Goal: Task Accomplishment & Management: Manage account settings

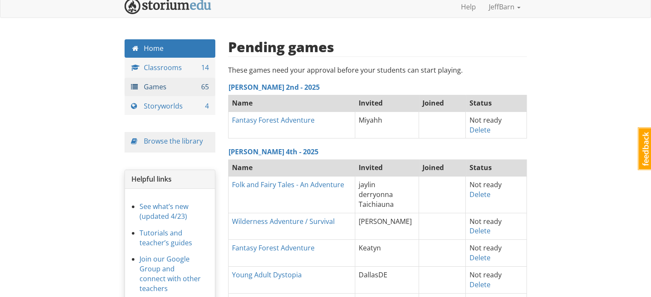
scroll to position [5, 0]
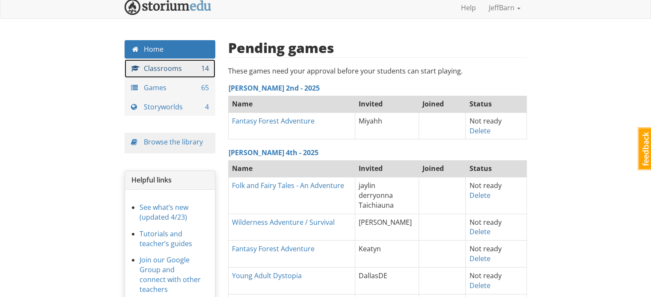
click at [181, 72] on link "Classrooms 14" at bounding box center [169, 68] width 91 height 18
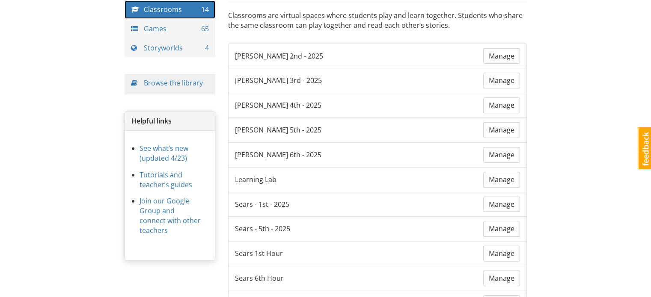
scroll to position [63, 0]
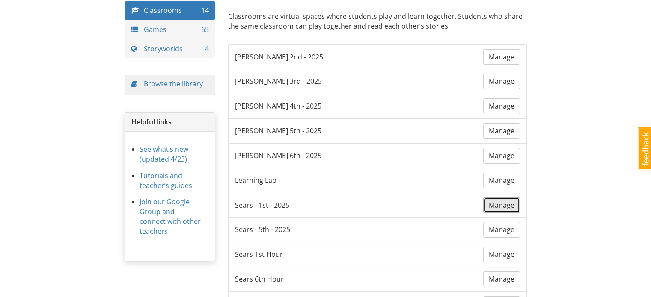
click at [500, 204] on span "Manage" at bounding box center [501, 205] width 26 height 9
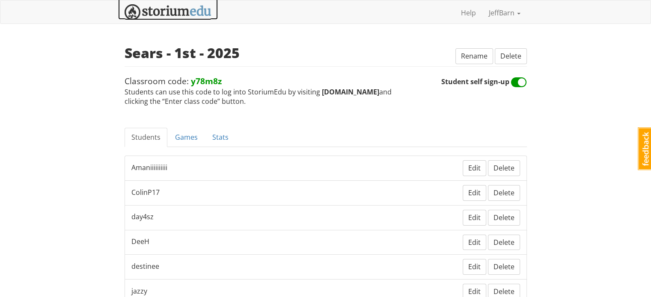
click at [147, 13] on img at bounding box center [167, 12] width 87 height 16
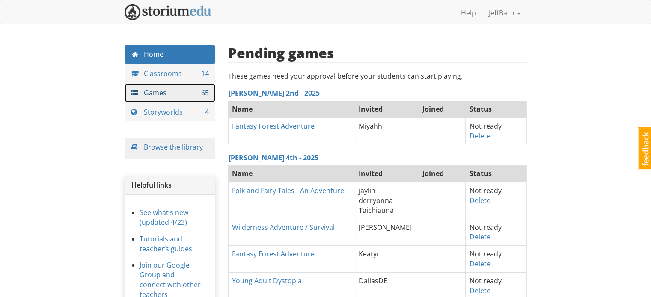
click at [170, 89] on link "Games 65" at bounding box center [169, 93] width 91 height 18
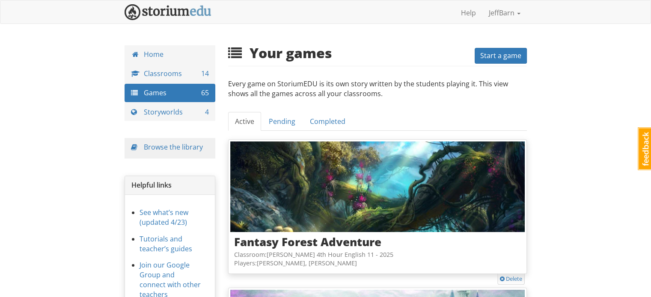
click at [496, 53] on span "Start a game" at bounding box center [500, 55] width 41 height 9
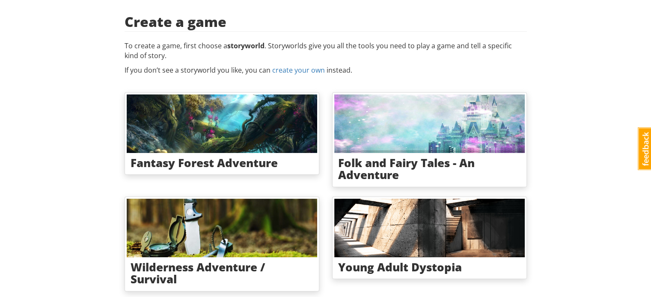
scroll to position [44, 0]
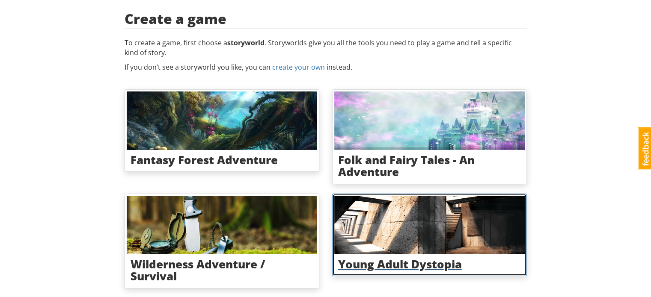
click at [356, 228] on img at bounding box center [429, 225] width 190 height 59
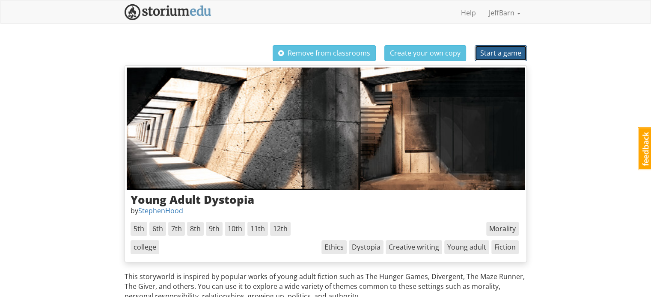
click at [500, 51] on span "Start a game" at bounding box center [500, 52] width 41 height 9
select select "8dmkwg"
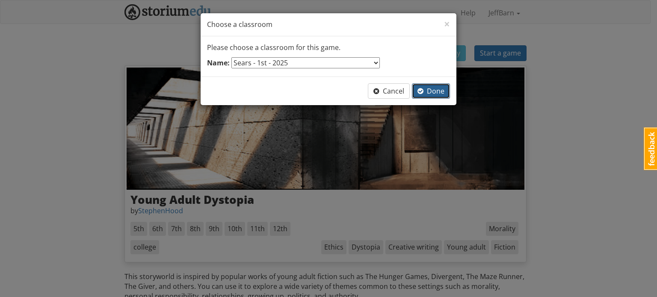
click at [436, 90] on span "Done" at bounding box center [430, 90] width 27 height 9
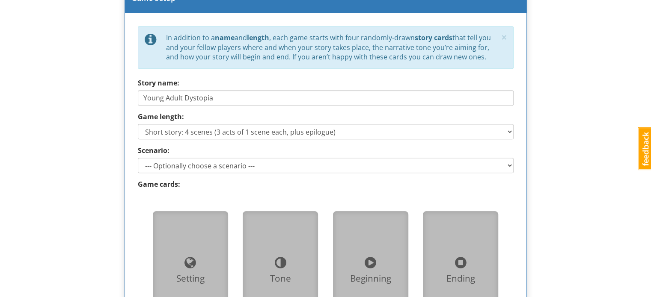
scroll to position [390, 0]
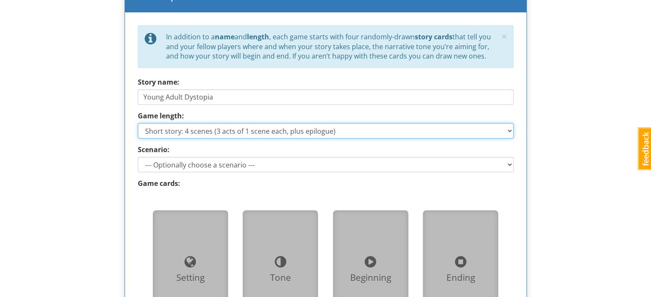
click at [404, 123] on select "Short story: 4 scenes (3 acts of 1 scene each, plus epilogue) Medium story: 7 s…" at bounding box center [326, 130] width 376 height 15
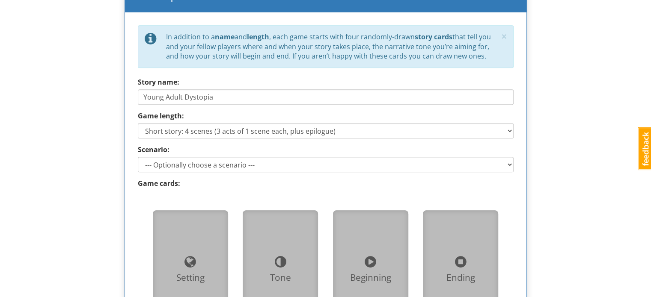
click at [578, 118] on div "jeffbarn [PERSON_NAME] 1 Toggle navigation Help JeffBarn Profile Notifications …" at bounding box center [325, 118] width 651 height 1017
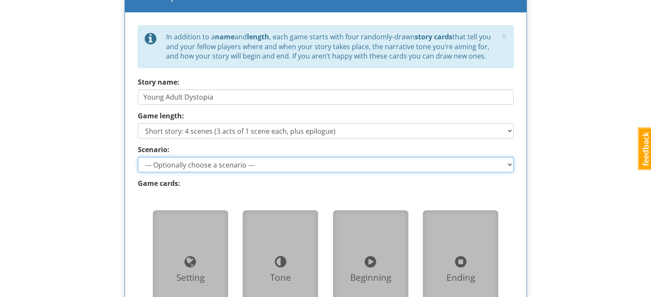
click at [202, 158] on select "--- Optionally choose a scenario --- Recovering the Past Beyond the Wall" at bounding box center [326, 164] width 376 height 15
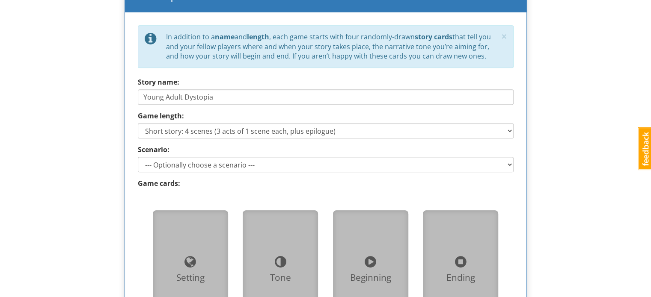
click at [102, 208] on div "jeffbarn [PERSON_NAME] 1 Toggle navigation Help JeffBarn Profile Notifications …" at bounding box center [325, 118] width 651 height 1017
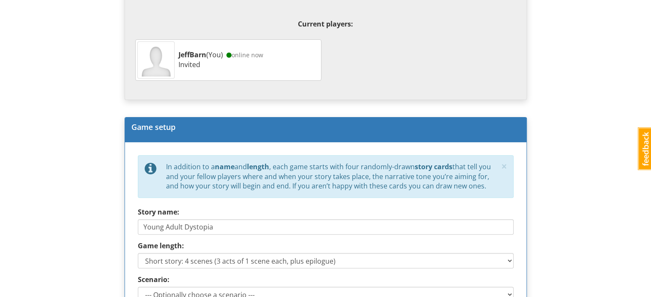
scroll to position [0, 0]
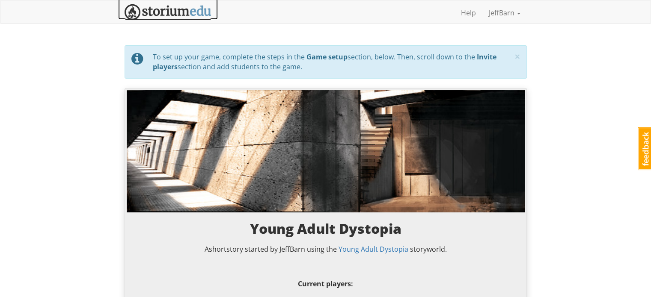
click at [169, 10] on img at bounding box center [167, 12] width 87 height 16
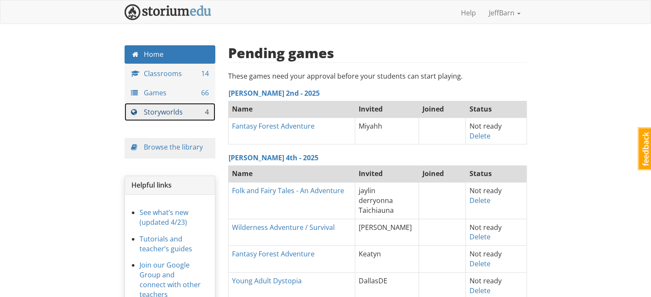
click at [175, 109] on link "Storyworlds 4" at bounding box center [169, 112] width 91 height 18
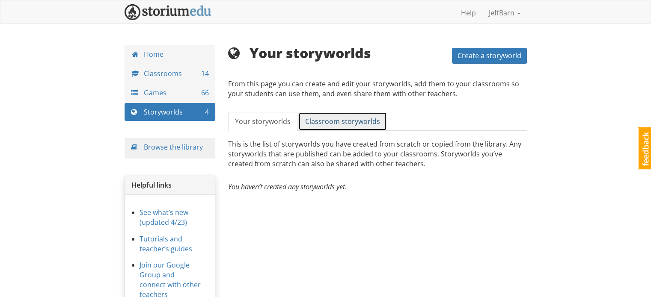
click at [323, 118] on span "Classroom storyworlds" at bounding box center [342, 121] width 75 height 9
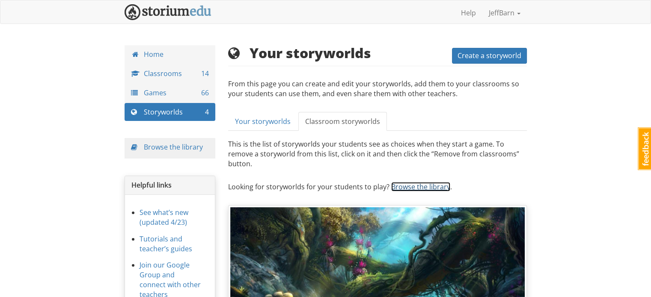
click at [412, 182] on link "Browse the library" at bounding box center [420, 186] width 59 height 9
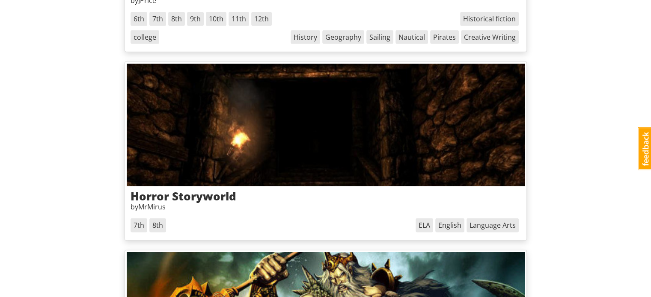
scroll to position [2282, 0]
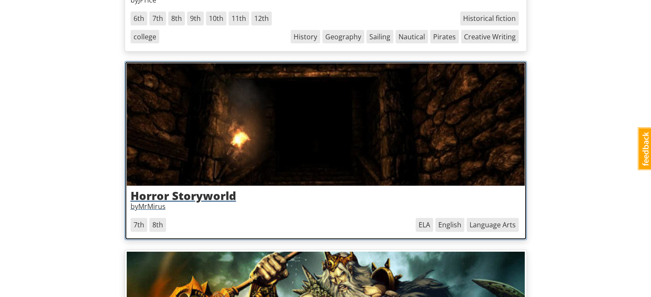
click at [201, 193] on h3 "Horror Storyworld" at bounding box center [325, 196] width 390 height 12
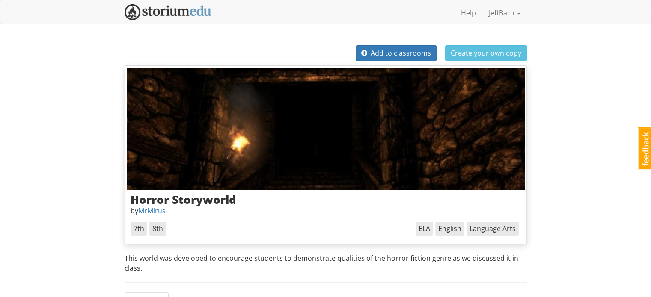
scroll to position [3, 0]
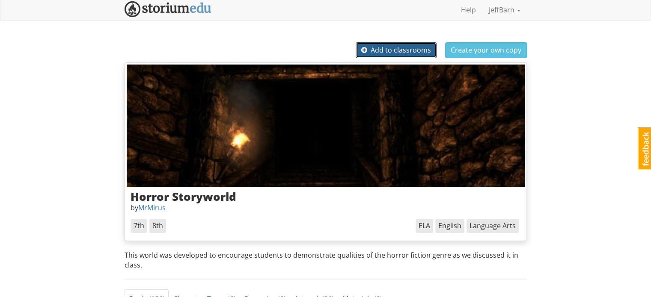
click at [412, 49] on span "Add to classrooms" at bounding box center [396, 49] width 70 height 9
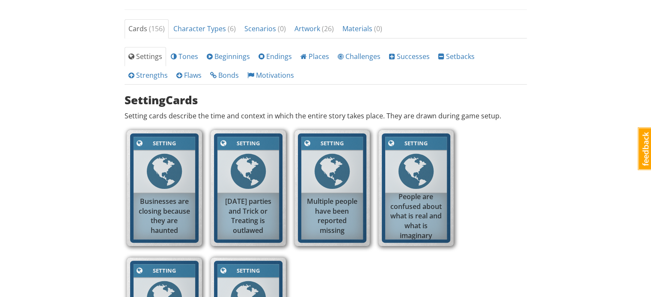
scroll to position [0, 0]
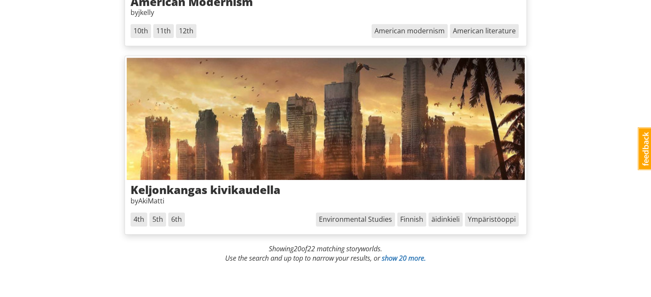
scroll to position [3869, 0]
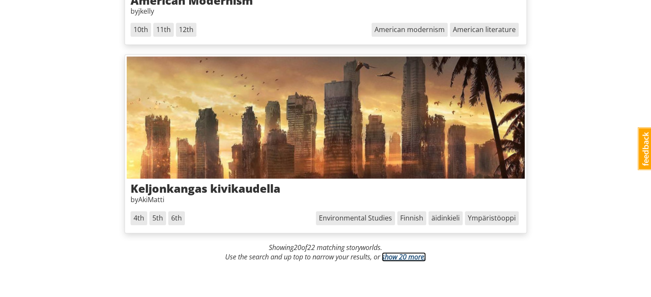
click at [402, 252] on link "show 20 more." at bounding box center [403, 256] width 44 height 9
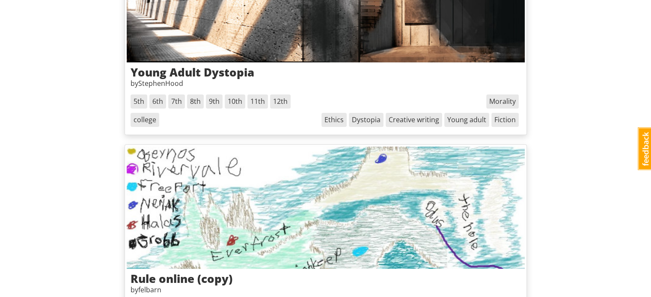
scroll to position [0, 0]
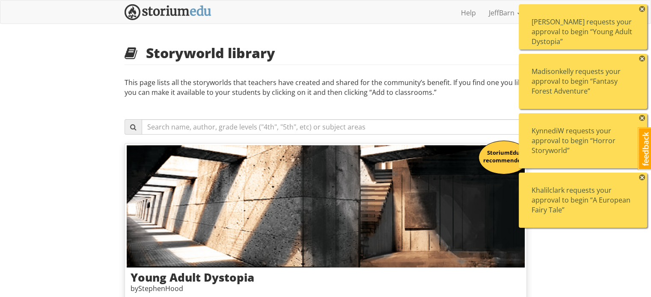
click at [420, 50] on h2 "Storyworld library" at bounding box center [325, 52] width 402 height 15
click at [574, 20] on div "[PERSON_NAME] requests your approval to begin “Young Adult Dystopia”" at bounding box center [582, 32] width 103 height 30
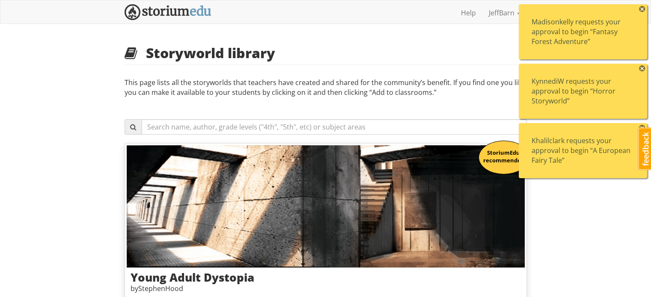
click at [565, 31] on div "Madisonkelly requests your approval to begin “Fantasy Forest Adventure”" at bounding box center [582, 32] width 103 height 30
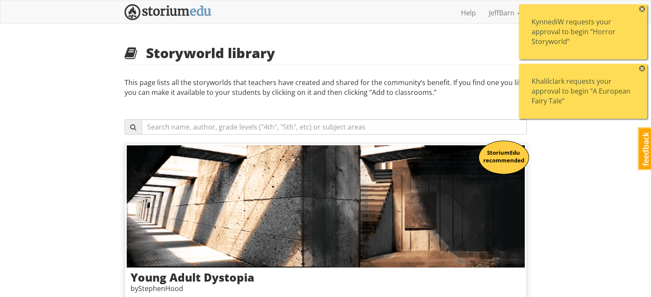
click at [565, 31] on div "KynnediW requests your approval to begin “Horror Storyworld”" at bounding box center [582, 32] width 103 height 30
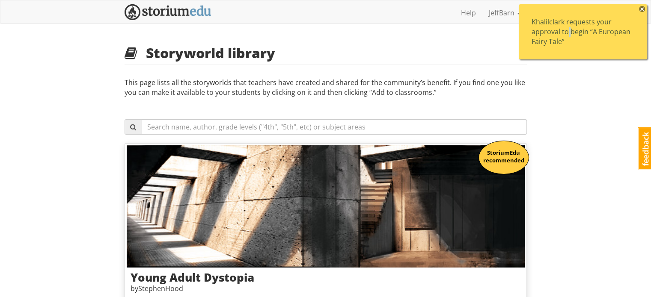
click at [565, 31] on div "Khalilclark requests your approval to begin “A European Fairy Tale”" at bounding box center [582, 32] width 103 height 30
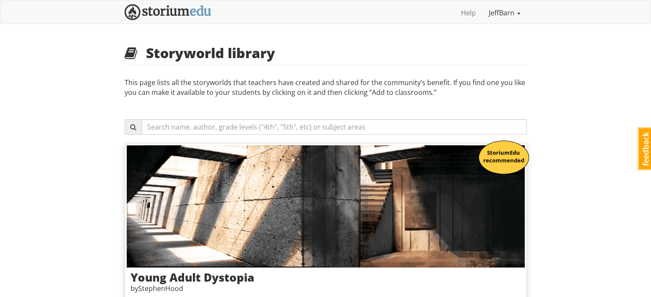
click at [502, 21] on link "JeffBarn" at bounding box center [504, 12] width 44 height 21
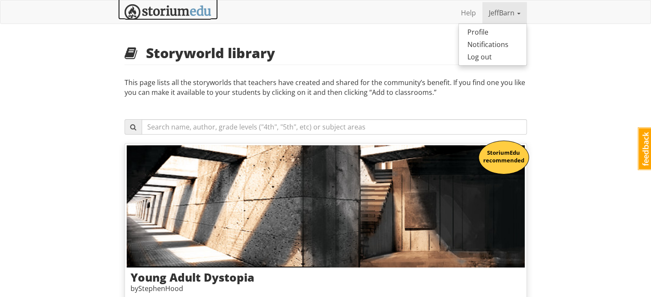
click at [204, 13] on img at bounding box center [167, 12] width 87 height 16
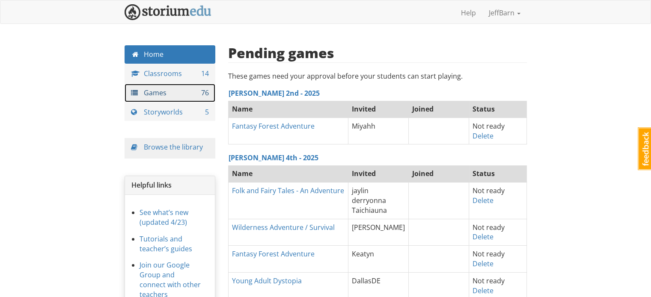
click at [170, 94] on link "Games 76" at bounding box center [169, 93] width 91 height 18
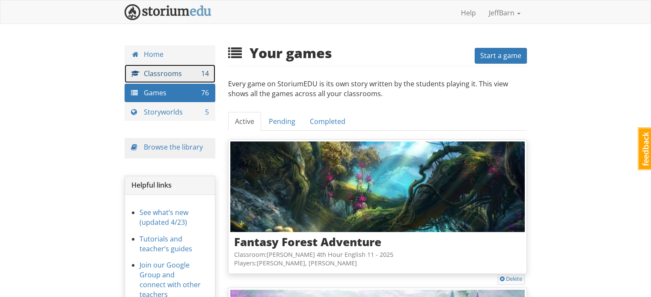
click at [172, 65] on link "Classrooms 14" at bounding box center [169, 74] width 91 height 18
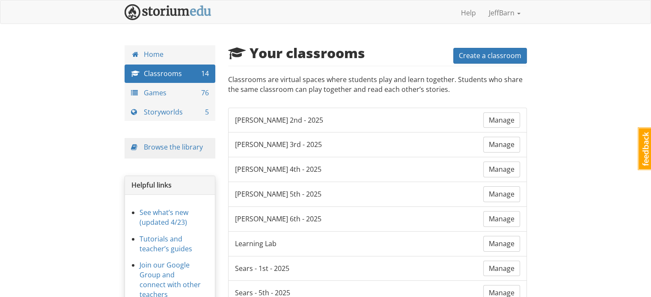
click at [164, 41] on div "jeffbarn [PERSON_NAME] 1 Toggle navigation Help JeffBarn Profile Notifications …" at bounding box center [325, 257] width 651 height 514
click at [166, 49] on link "Home" at bounding box center [169, 54] width 91 height 18
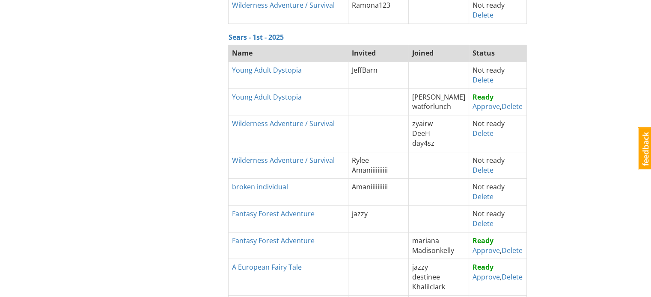
scroll to position [414, 0]
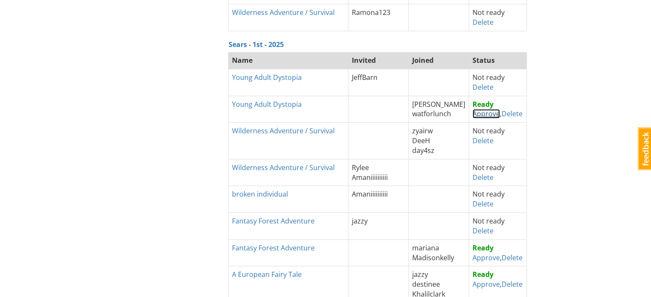
click at [479, 114] on link "Approve" at bounding box center [485, 113] width 27 height 9
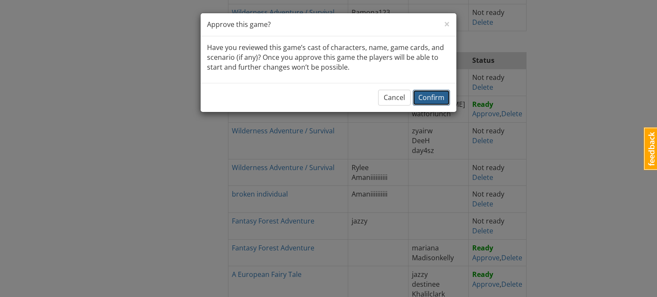
click at [427, 98] on span "Confirm" at bounding box center [431, 97] width 26 height 9
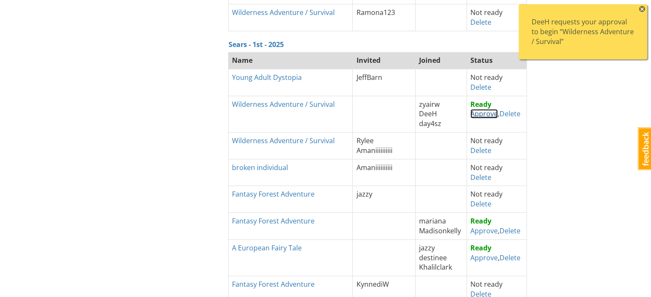
click at [476, 112] on link "Approve" at bounding box center [483, 113] width 27 height 9
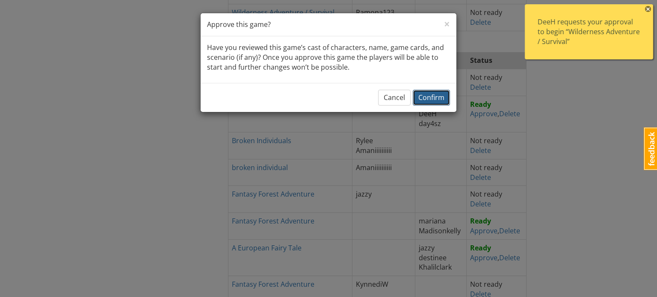
click at [429, 95] on span "Confirm" at bounding box center [431, 97] width 26 height 9
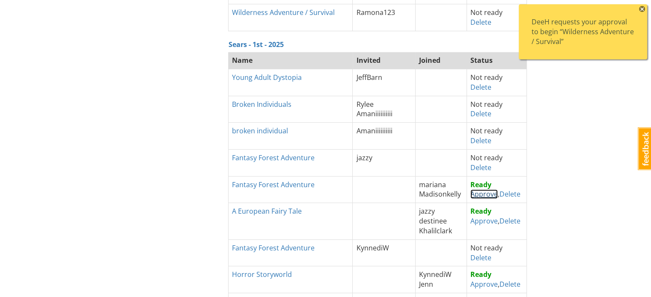
click at [474, 195] on link "Approve" at bounding box center [483, 193] width 27 height 9
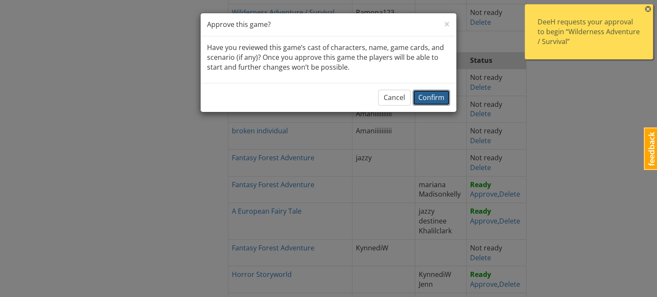
click at [432, 102] on button "Confirm" at bounding box center [431, 98] width 37 height 16
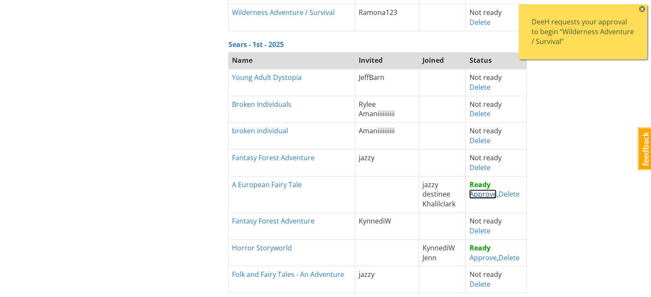
click at [484, 195] on link "Approve" at bounding box center [482, 193] width 27 height 9
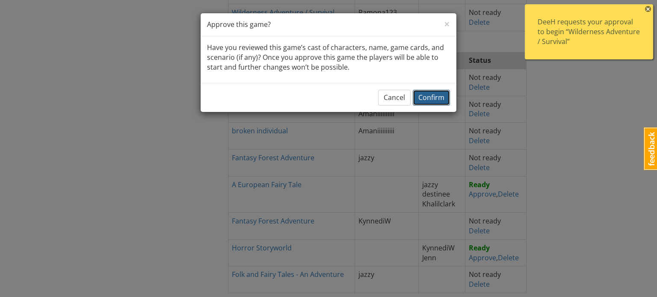
click at [440, 97] on span "Confirm" at bounding box center [431, 97] width 26 height 9
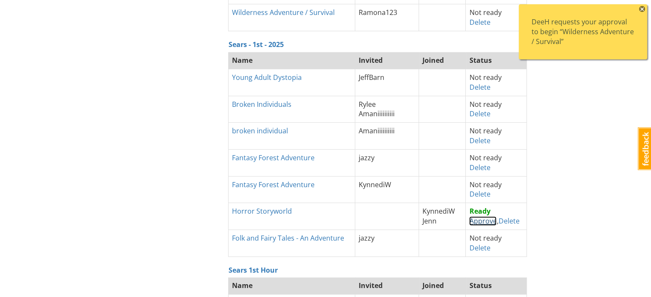
click at [477, 221] on link "Approve" at bounding box center [482, 220] width 27 height 9
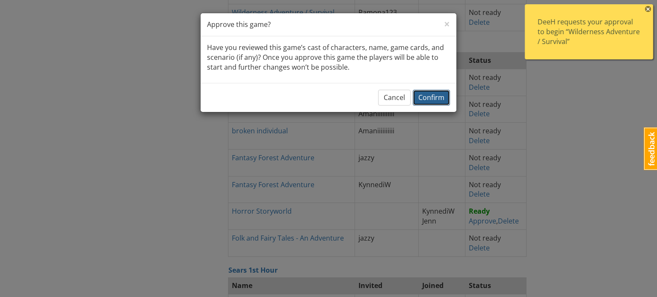
click at [422, 95] on span "Confirm" at bounding box center [431, 97] width 26 height 9
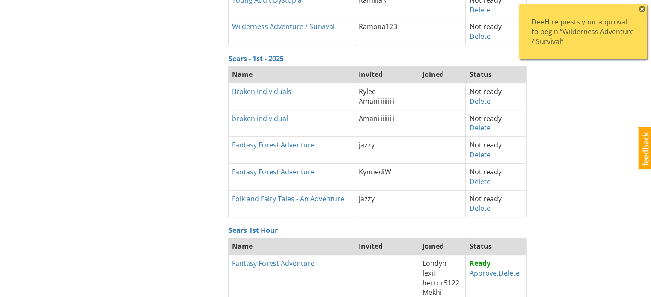
scroll to position [405, 0]
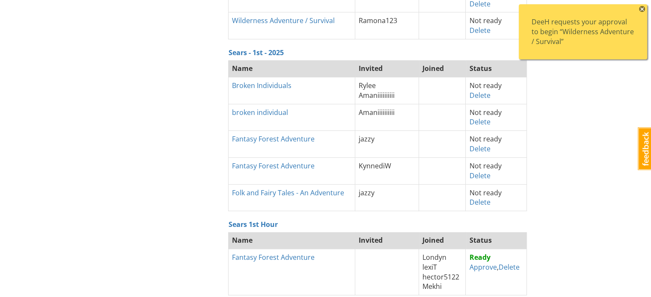
click at [580, 25] on div "DeeH requests your approval to begin “Wilderness Adventure / Survival”" at bounding box center [582, 32] width 103 height 30
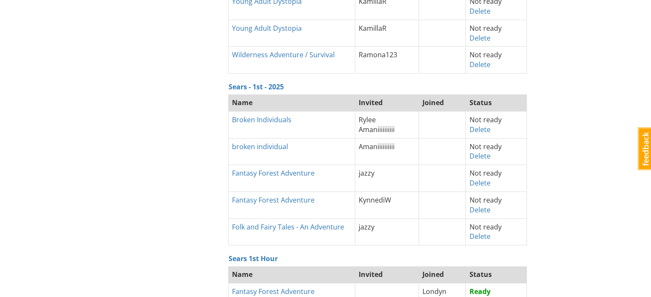
scroll to position [373, 0]
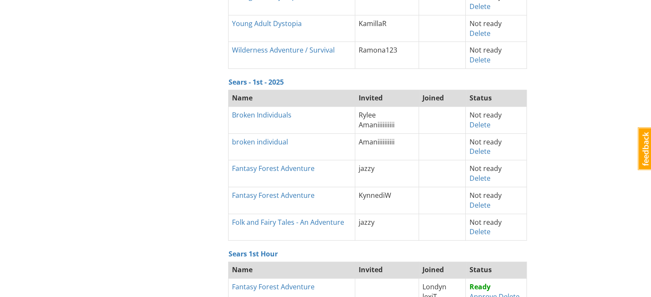
scroll to position [388, 0]
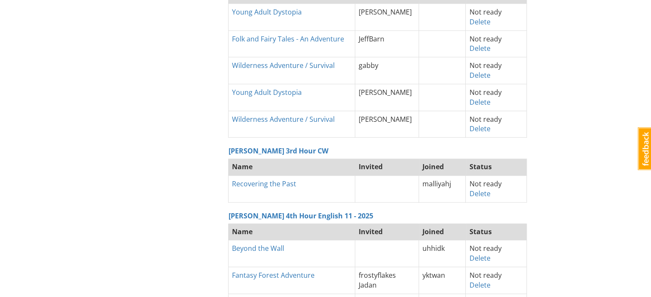
scroll to position [439, 0]
